Goal: Task Accomplishment & Management: Complete application form

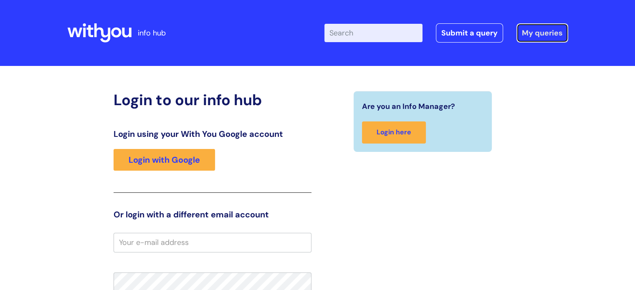
click at [535, 26] on link "My queries" at bounding box center [542, 32] width 52 height 19
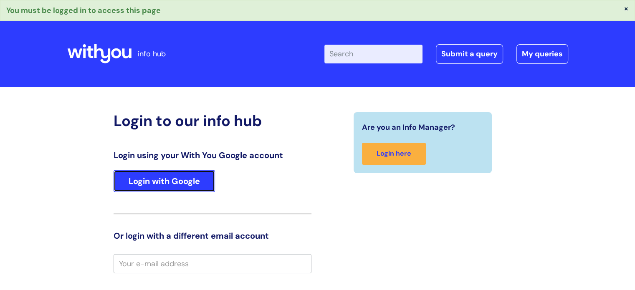
click at [160, 180] on link "Login with Google" at bounding box center [164, 181] width 101 height 22
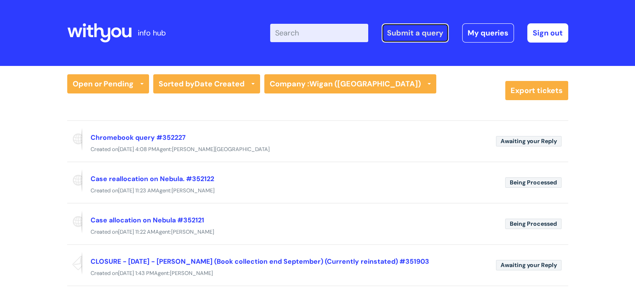
click at [415, 37] on link "Submit a query" at bounding box center [415, 32] width 67 height 19
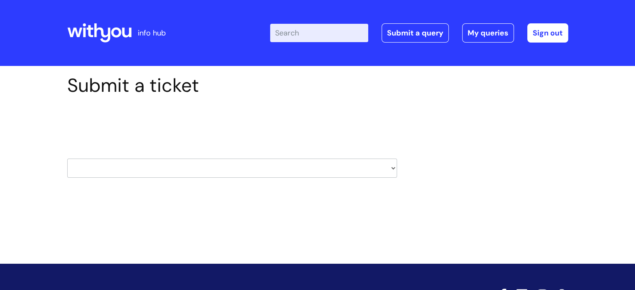
click at [160, 168] on select "HR / People IT and Support Clinical Drug Alerts Finance Accounts Data Support T…" at bounding box center [232, 168] width 330 height 19
select select "it_and_support"
click at [67, 159] on select "HR / People IT and Support Clinical Drug Alerts Finance Accounts Data Support T…" at bounding box center [232, 168] width 330 height 19
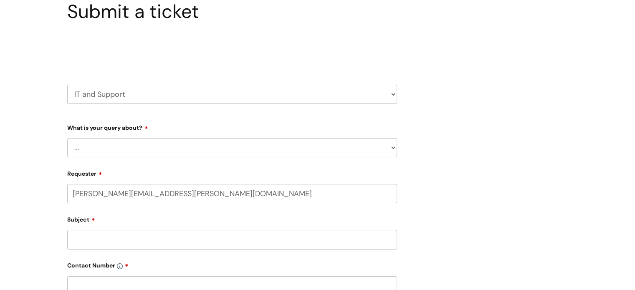
scroll to position [83, 0]
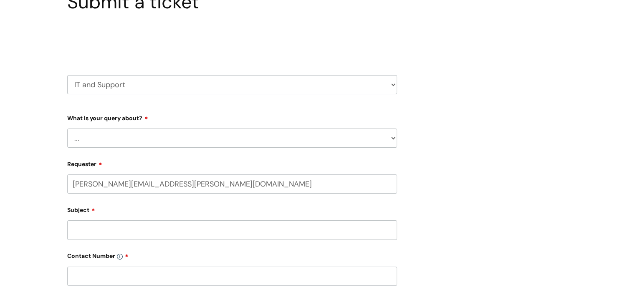
select select "80004286540"
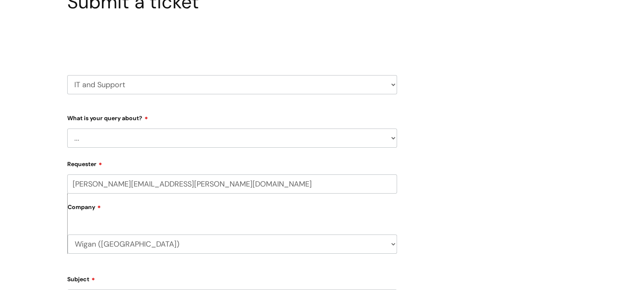
click at [139, 144] on select "... Mobile Phone Reset & MFA Accounts, Starters and Leavers IT Hardware issue I…" at bounding box center [232, 138] width 330 height 19
select select "Something Else"
click at [67, 129] on select "... Mobile Phone Reset & MFA Accounts, Starters and Leavers IT Hardware issue I…" at bounding box center [232, 138] width 330 height 19
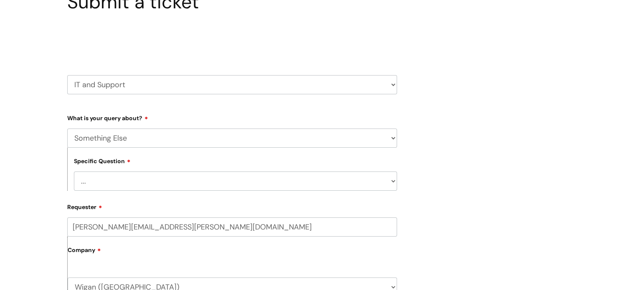
click at [130, 185] on select "... My problem is not listed" at bounding box center [235, 181] width 323 height 19
select select "My problem is not listed"
click at [74, 172] on select "... My problem is not listed" at bounding box center [235, 181] width 323 height 19
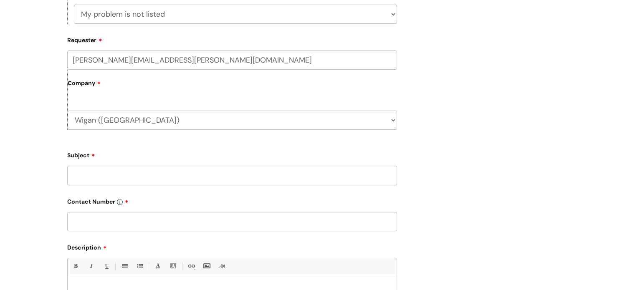
click at [134, 176] on input "Subject" at bounding box center [232, 175] width 330 height 19
type input "Ticket update 352122 and 352121"
click at [119, 221] on input "text" at bounding box center [232, 221] width 330 height 19
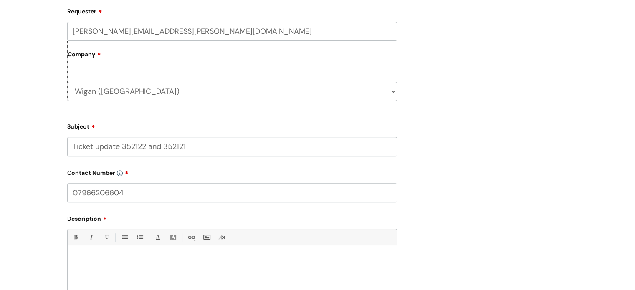
scroll to position [376, 0]
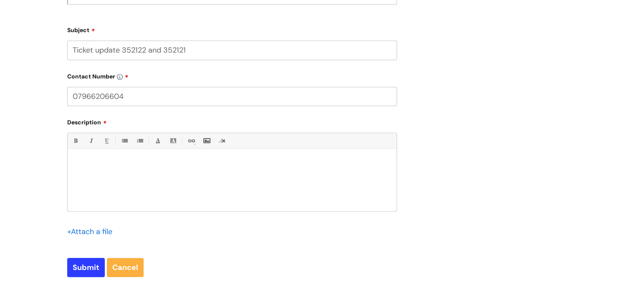
type input "07966206604"
click at [122, 182] on div at bounding box center [232, 183] width 329 height 58
click at [139, 164] on p "Hi, can the above two tickest be expedited." at bounding box center [232, 164] width 316 height 8
click at [205, 167] on p "Hi, can the above two tickets be expedited." at bounding box center [232, 164] width 316 height 8
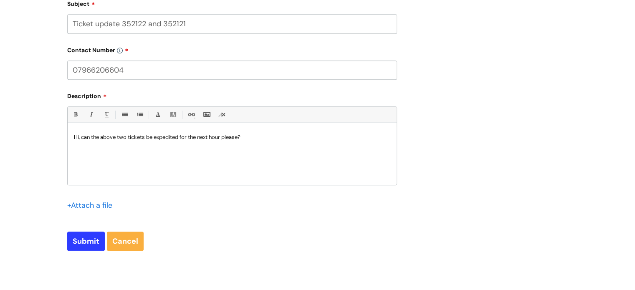
scroll to position [503, 0]
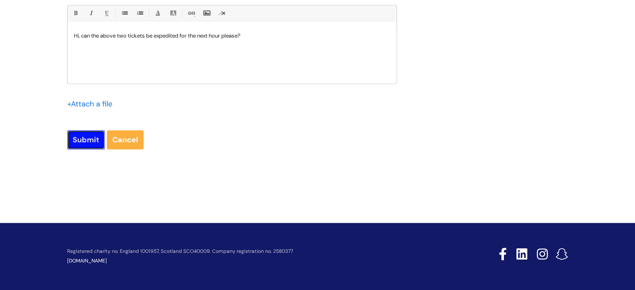
click at [73, 142] on input "Submit" at bounding box center [86, 139] width 38 height 19
type input "Please Wait..."
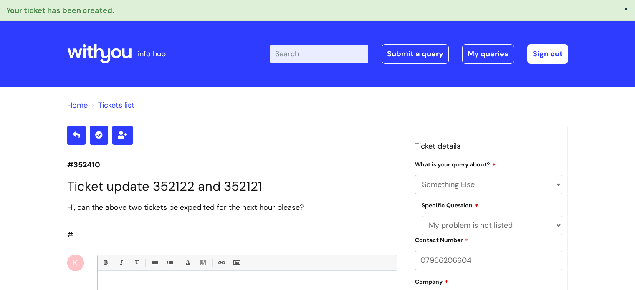
select select "Something Else"
select select "My problem is not listed"
